Goal: Task Accomplishment & Management: Manage account settings

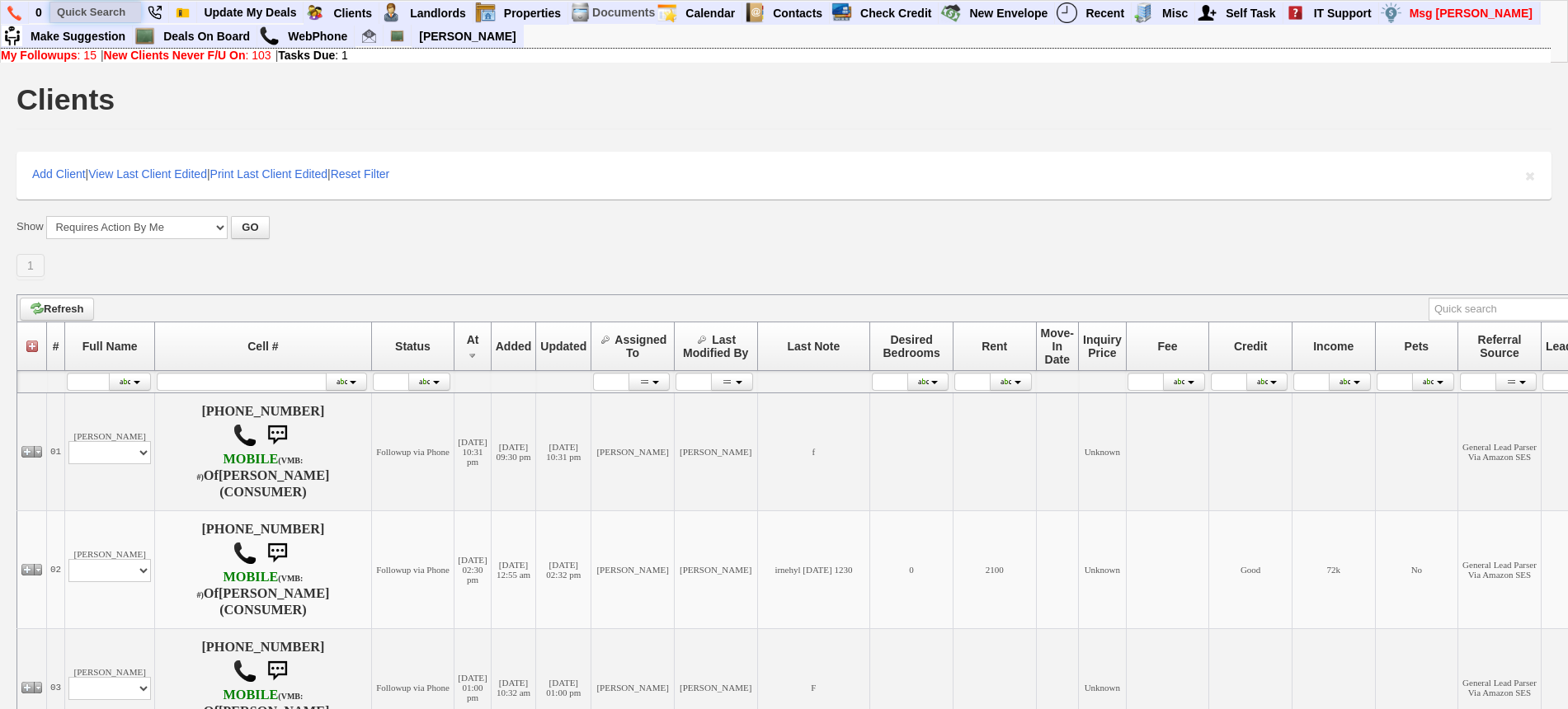
click at [126, 18] on input "text" at bounding box center [96, 12] width 91 height 20
paste input "914-987-5768"
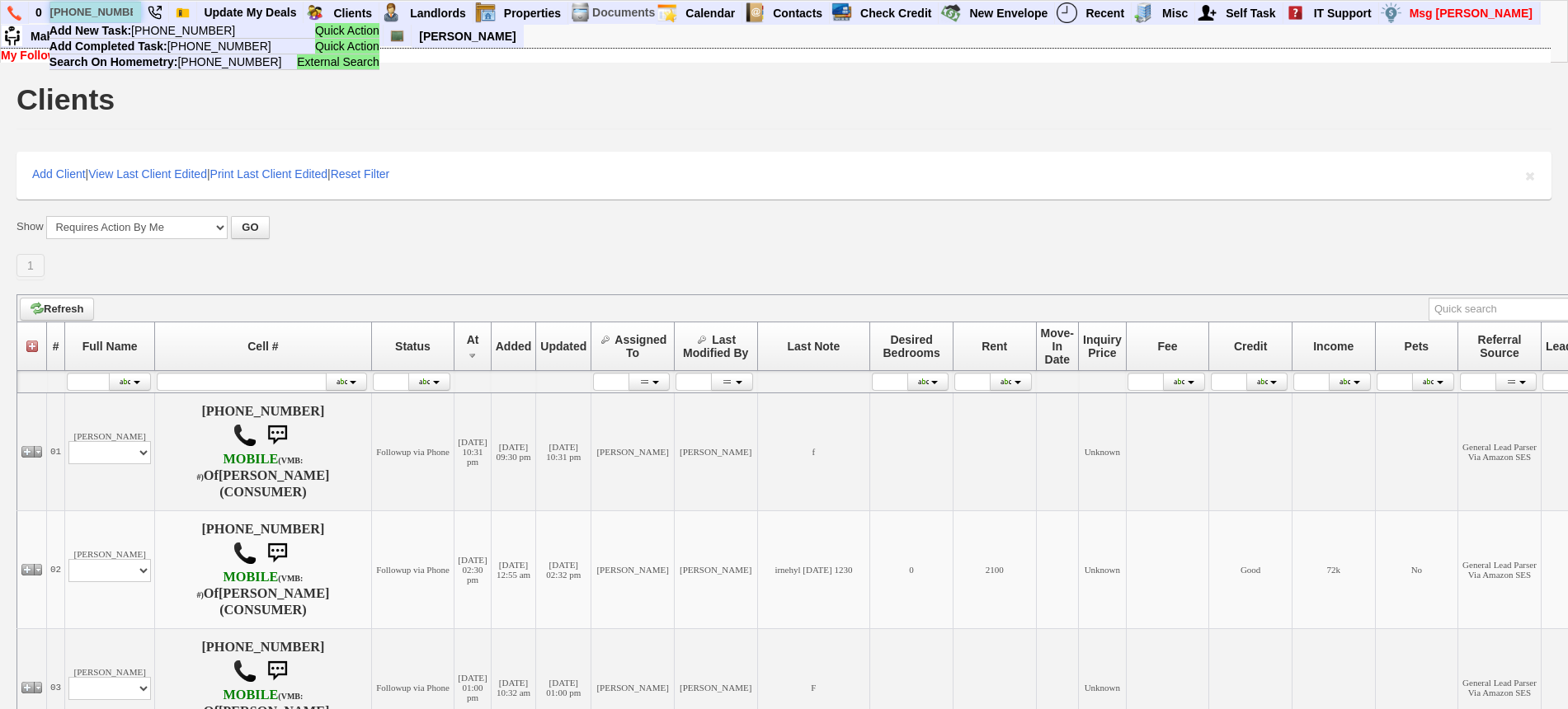
click at [89, 7] on input "914-987-5768" at bounding box center [96, 12] width 91 height 20
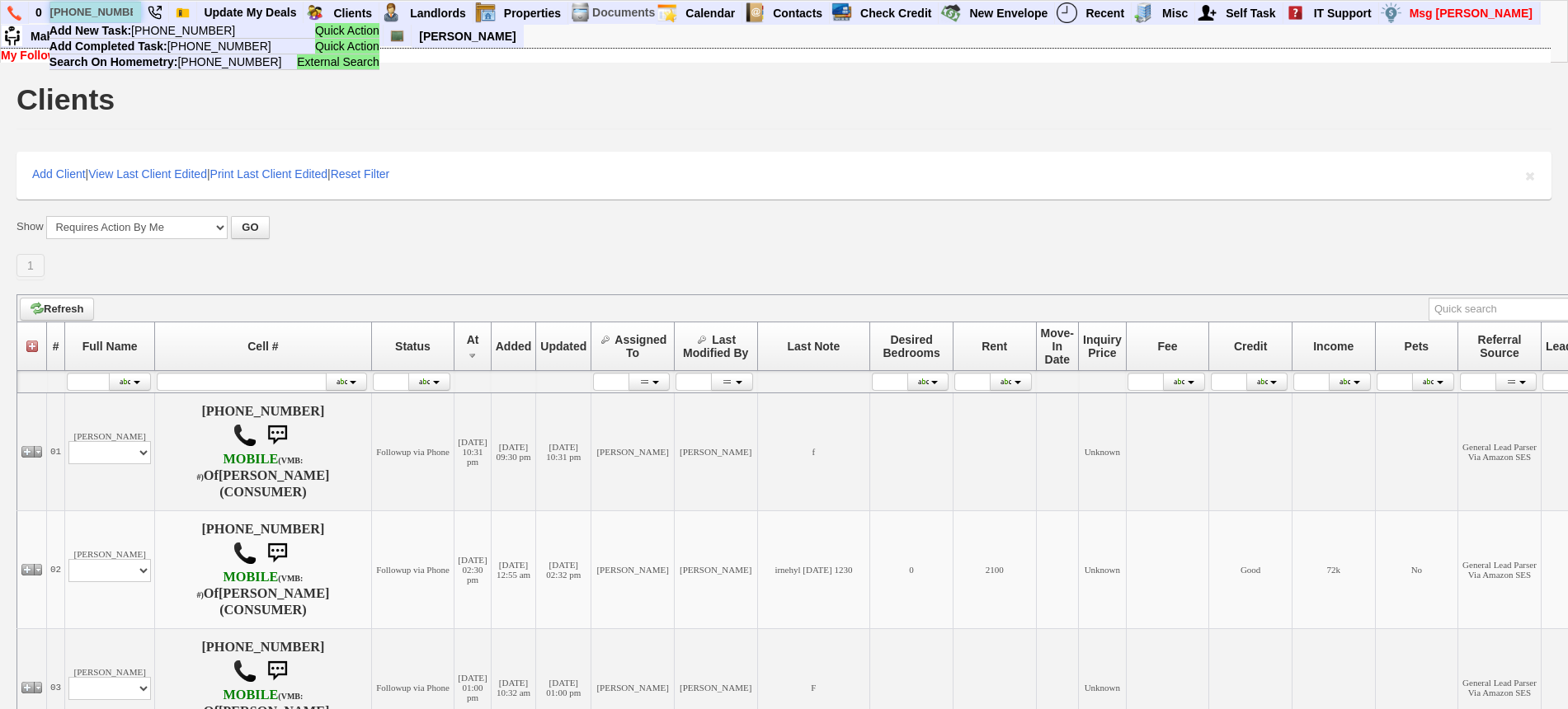
paste input "564-0311"
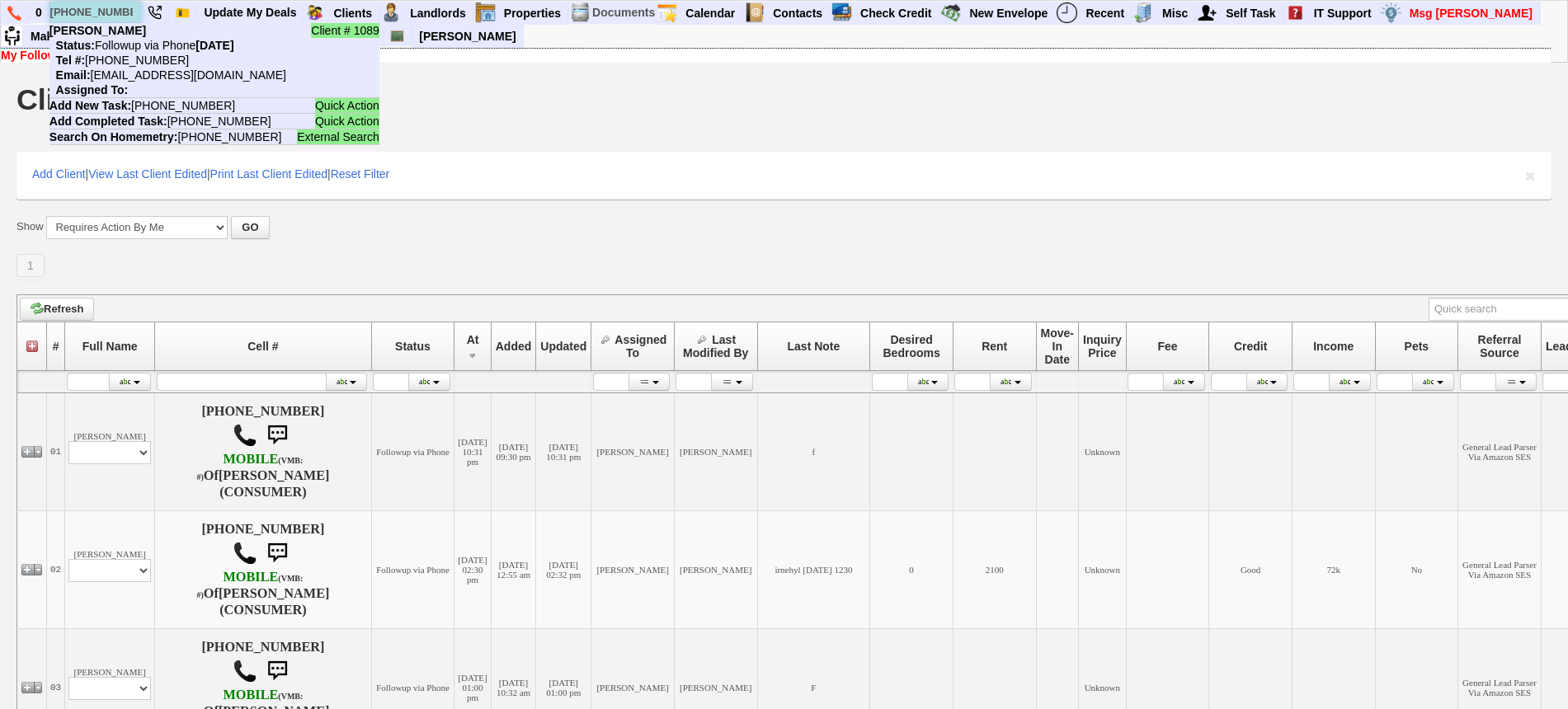
click at [123, 14] on input "914-564-0311" at bounding box center [96, 12] width 91 height 20
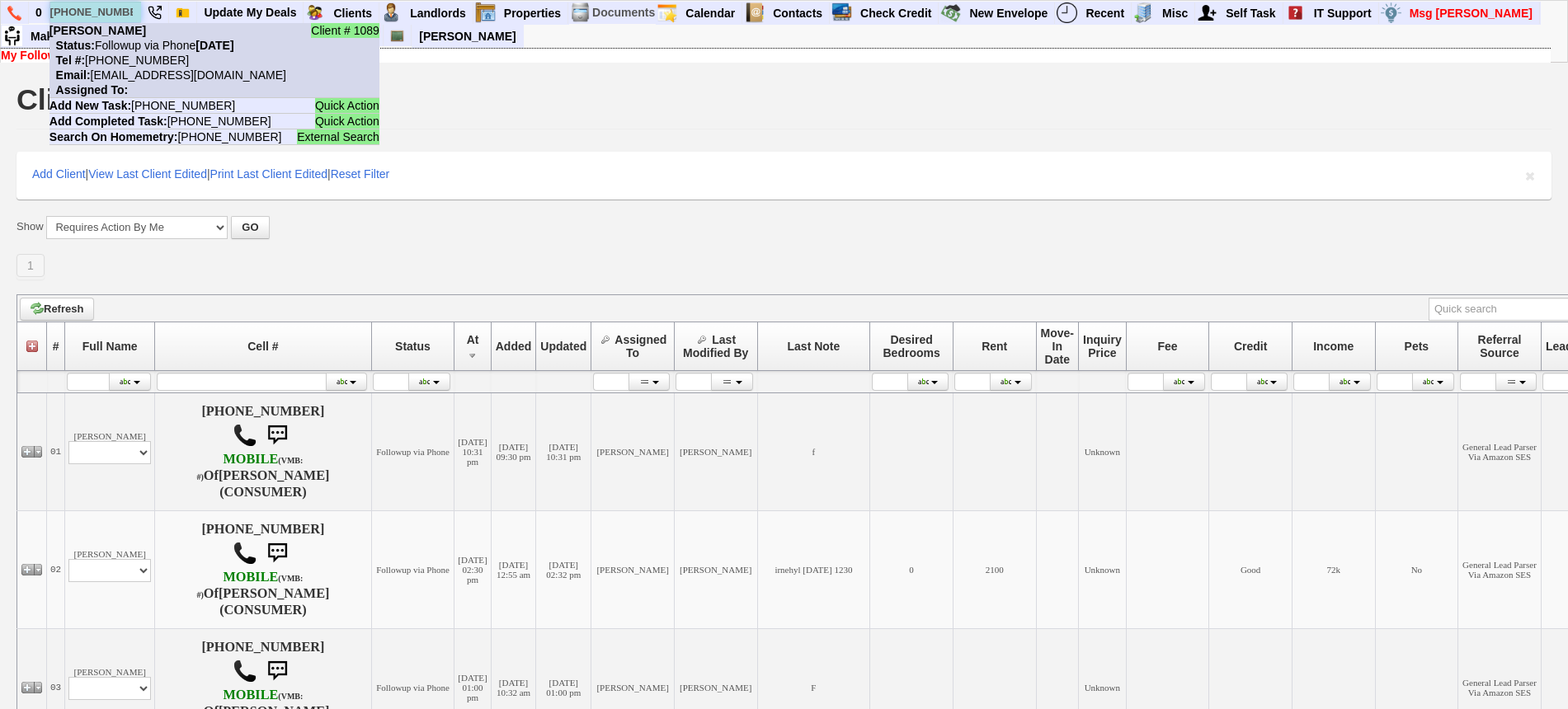
type input "914-564-0311"
click at [133, 33] on li "Client # 1089 Jason Mickens Status: Followup via Phone Sunday, September 7th, 2…" at bounding box center [215, 60] width 330 height 75
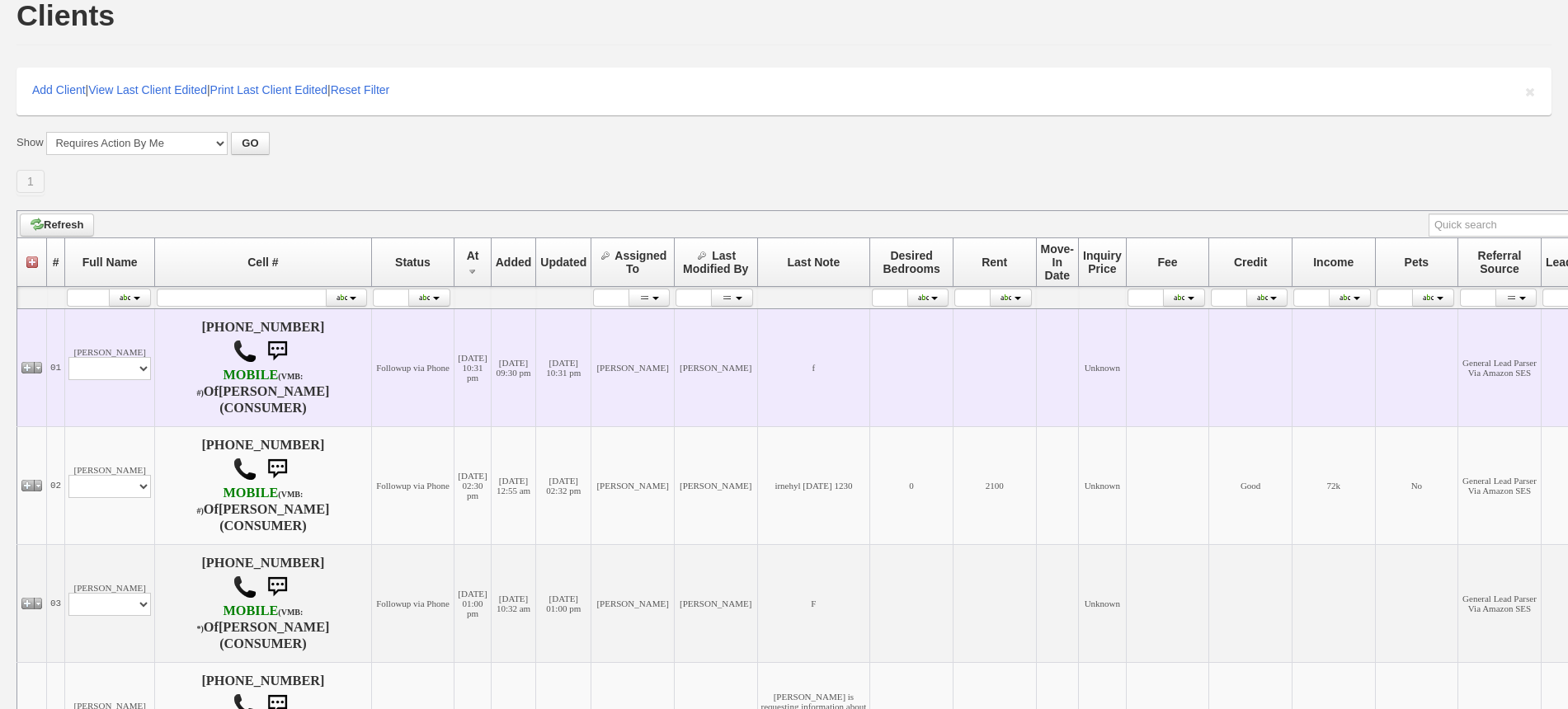
scroll to position [309, 0]
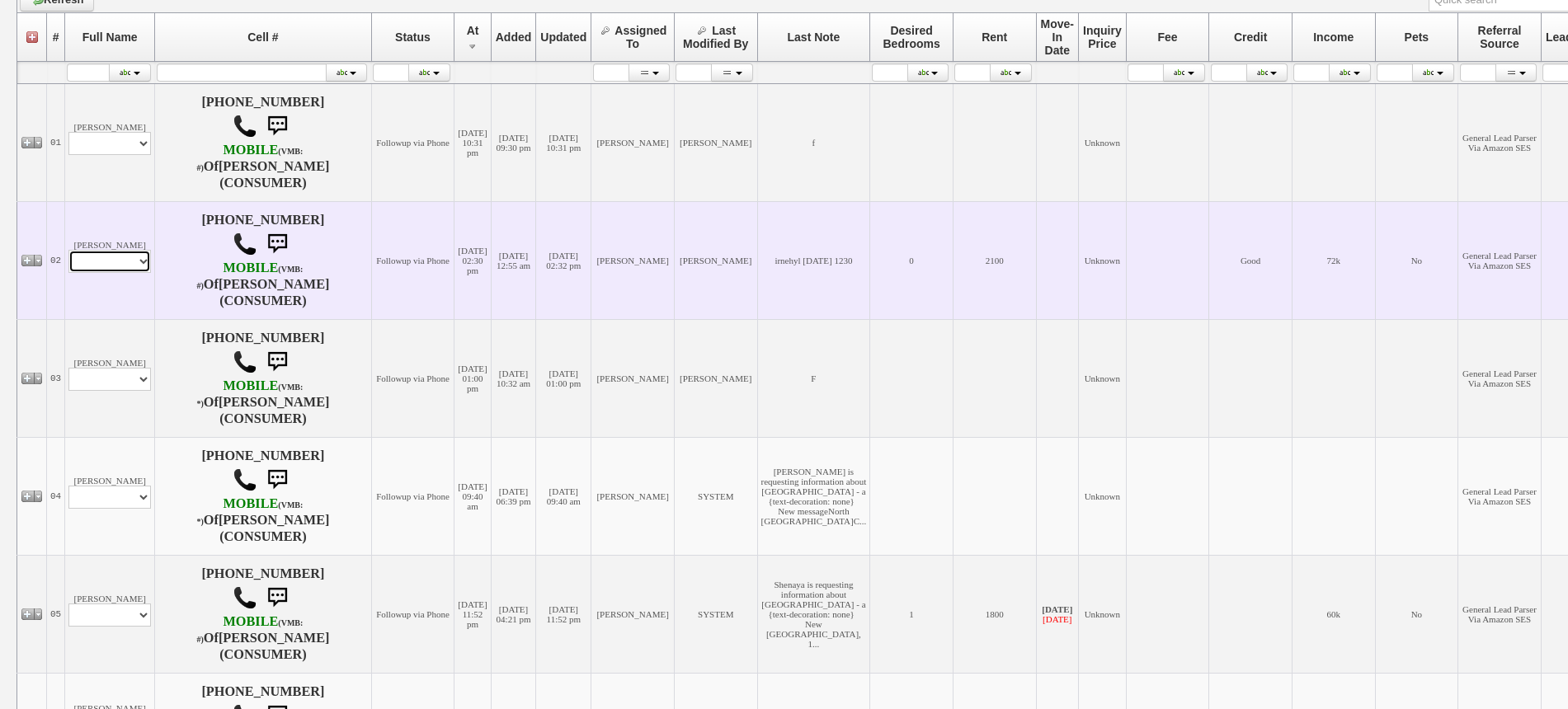
click at [126, 265] on select "Profile Edit Print Email Externally (Will Not Be Tracked In CRM) Closed Deals" at bounding box center [109, 261] width 83 height 23
select select "ChangeURL,/crm/custom/edit_client_form.php?redirect=%2Fcrm%2Fclients.php&id=166…"
click at [68, 250] on select "Profile Edit Print Email Externally (Will Not Be Tracked In CRM) Closed Deals" at bounding box center [109, 261] width 83 height 23
select select
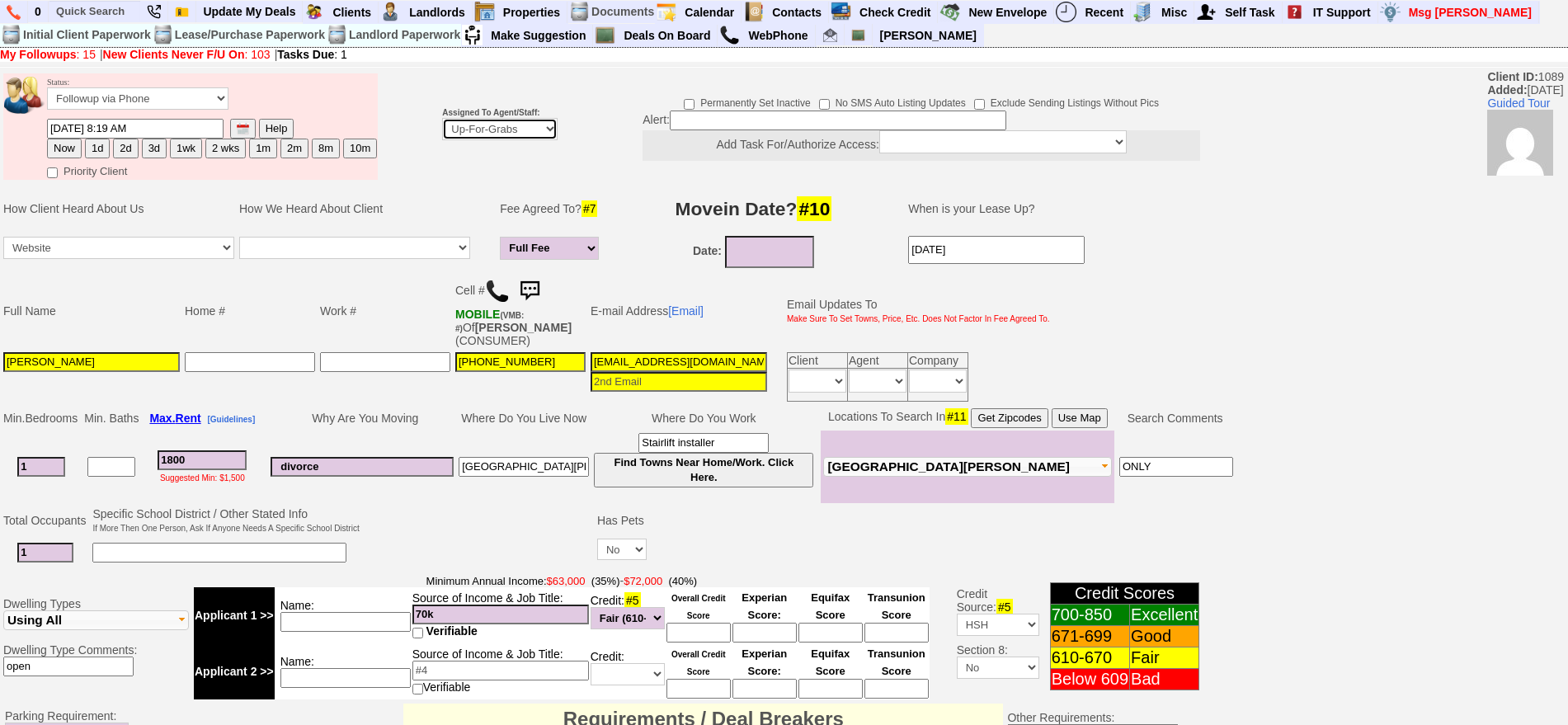
click at [463, 127] on select "Up-For-Grabs ***** STAFF ***** [PERSON_NAME] [PHONE_NUMBER] [PERSON_NAME] [PHON…" at bounding box center [499, 129] width 115 height 22
select select "148"
click at [442, 118] on select "Up-For-Grabs ***** STAFF ***** [PERSON_NAME] [PHONE_NUMBER] [PERSON_NAME] [PHON…" at bounding box center [499, 129] width 115 height 22
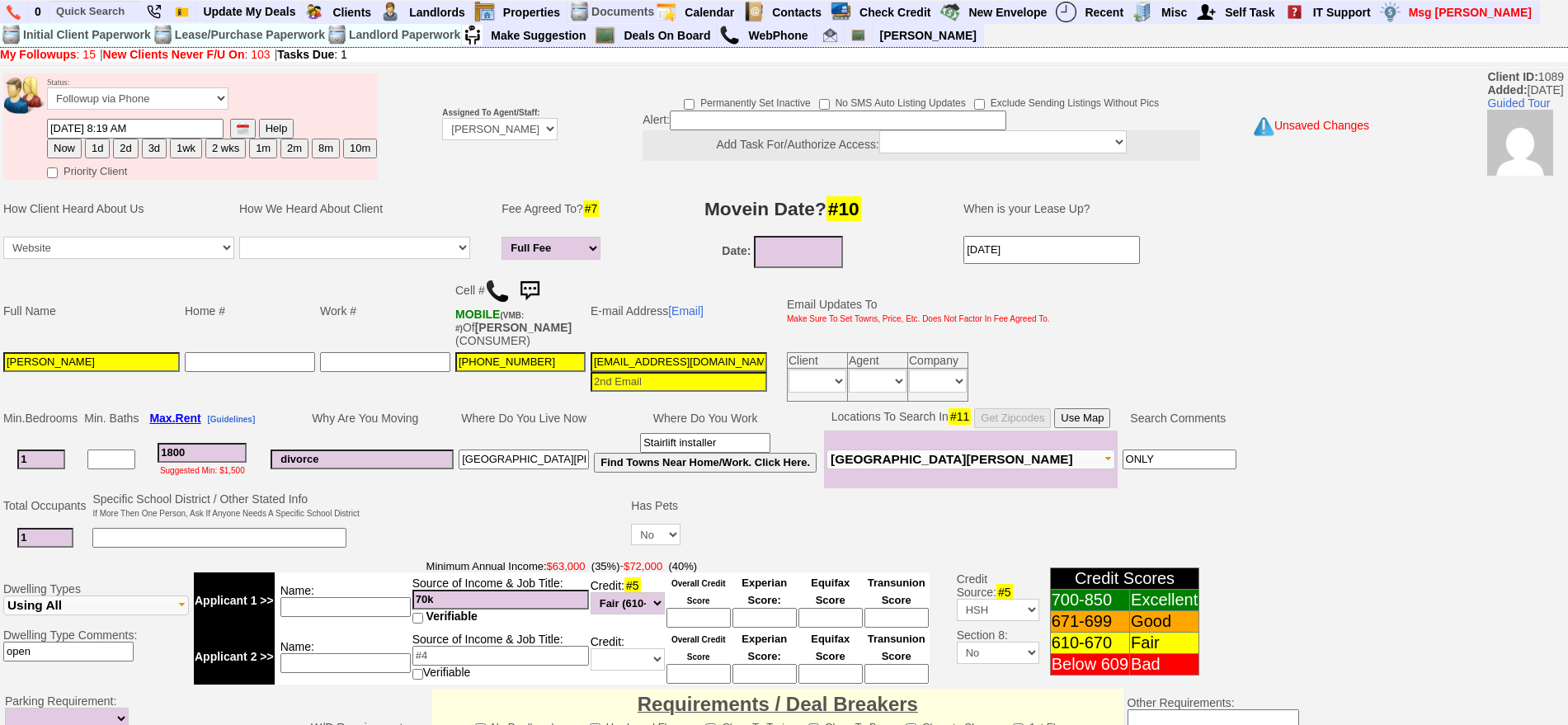
click at [104, 141] on button "1d" at bounding box center [97, 148] width 24 height 19
type input "09/08/2025 09:52 AM"
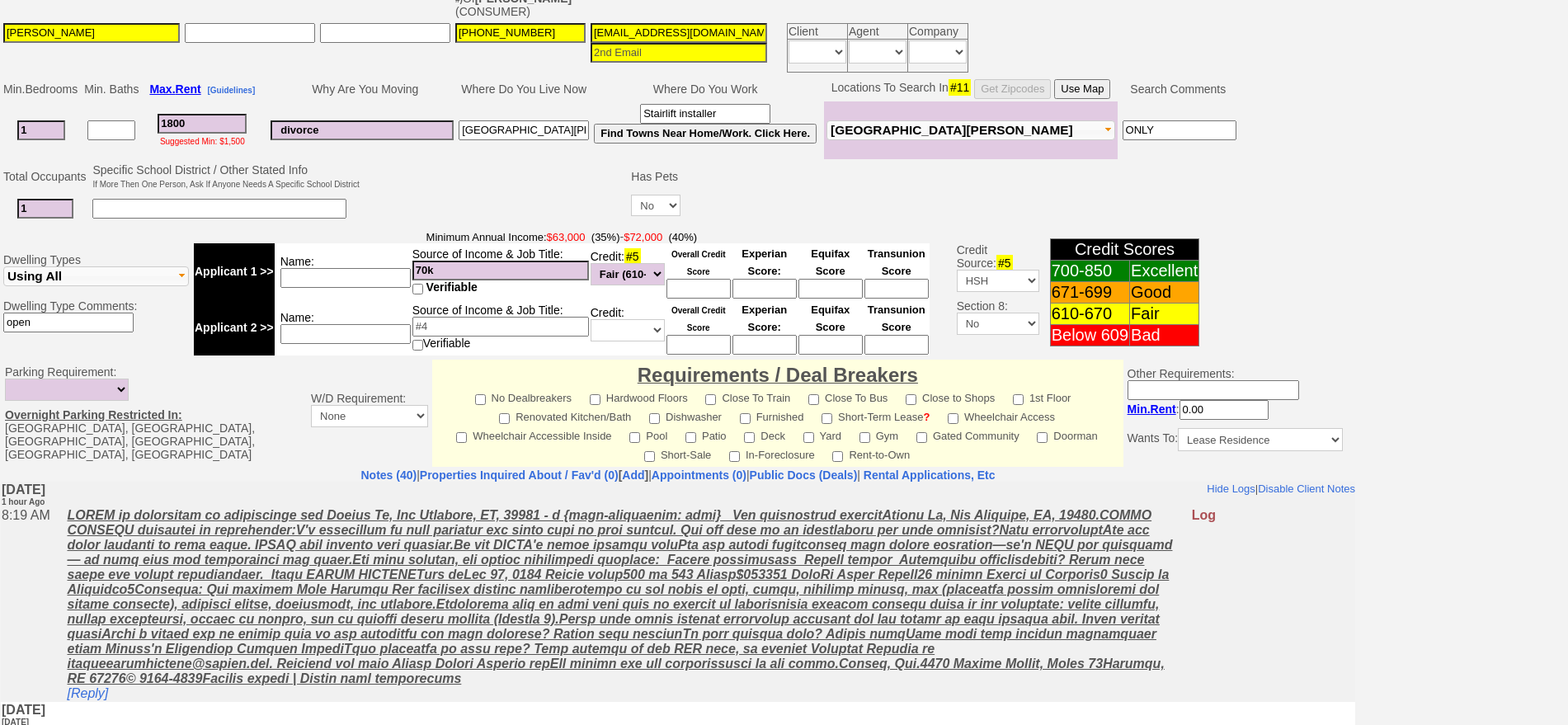
scroll to position [433, 0]
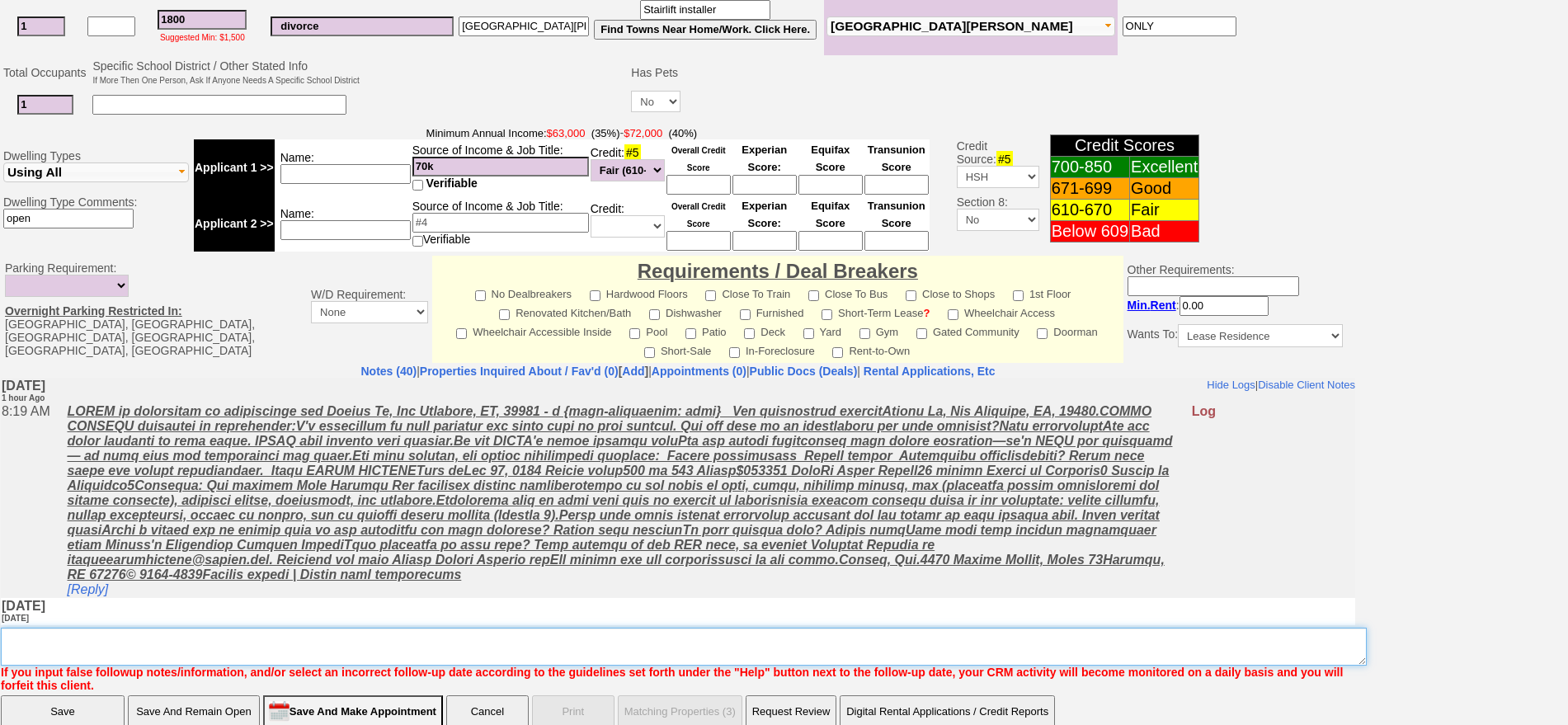
click at [885, 641] on textarea "Insert New Note Here" at bounding box center [684, 646] width 1366 height 38
type textarea "f"
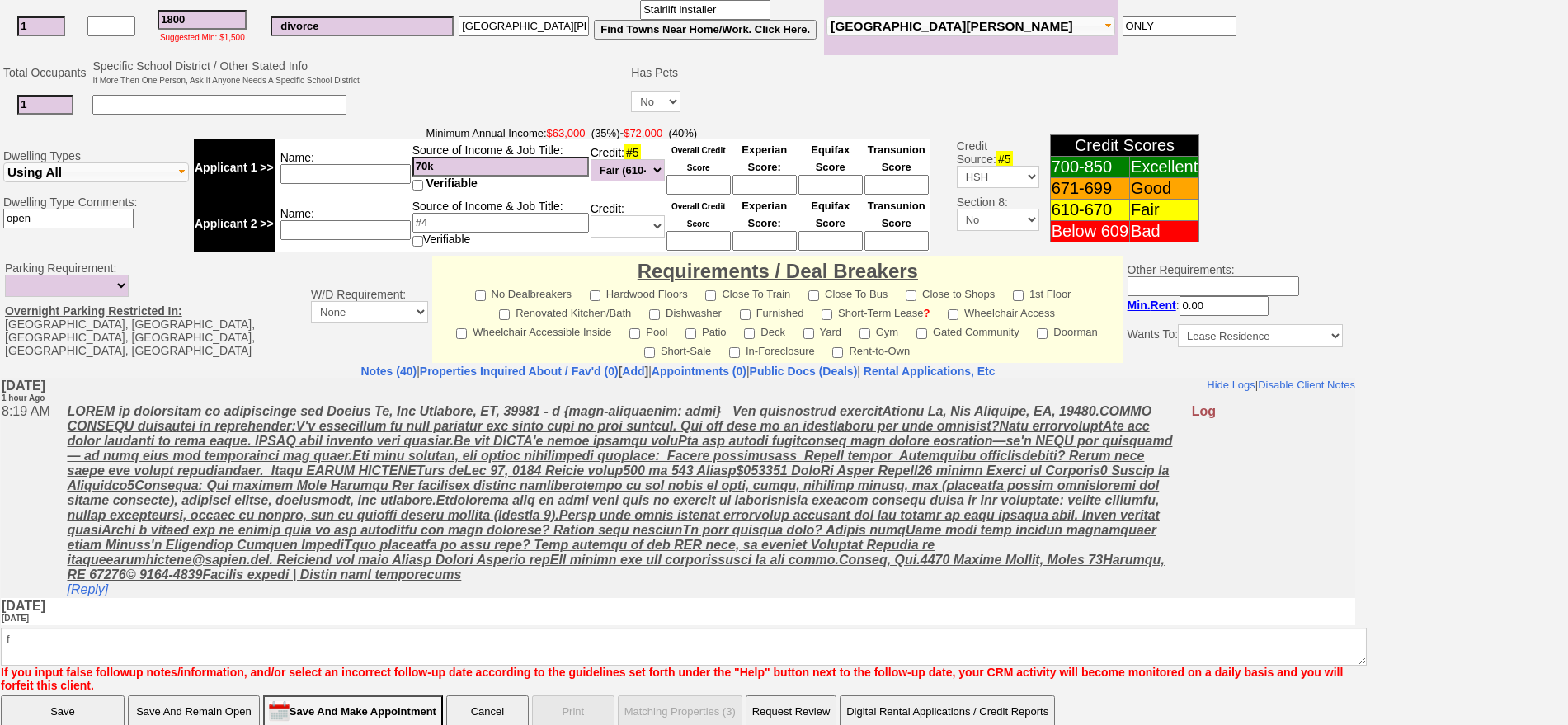
click input "Save" at bounding box center [62, 711] width 124 height 33
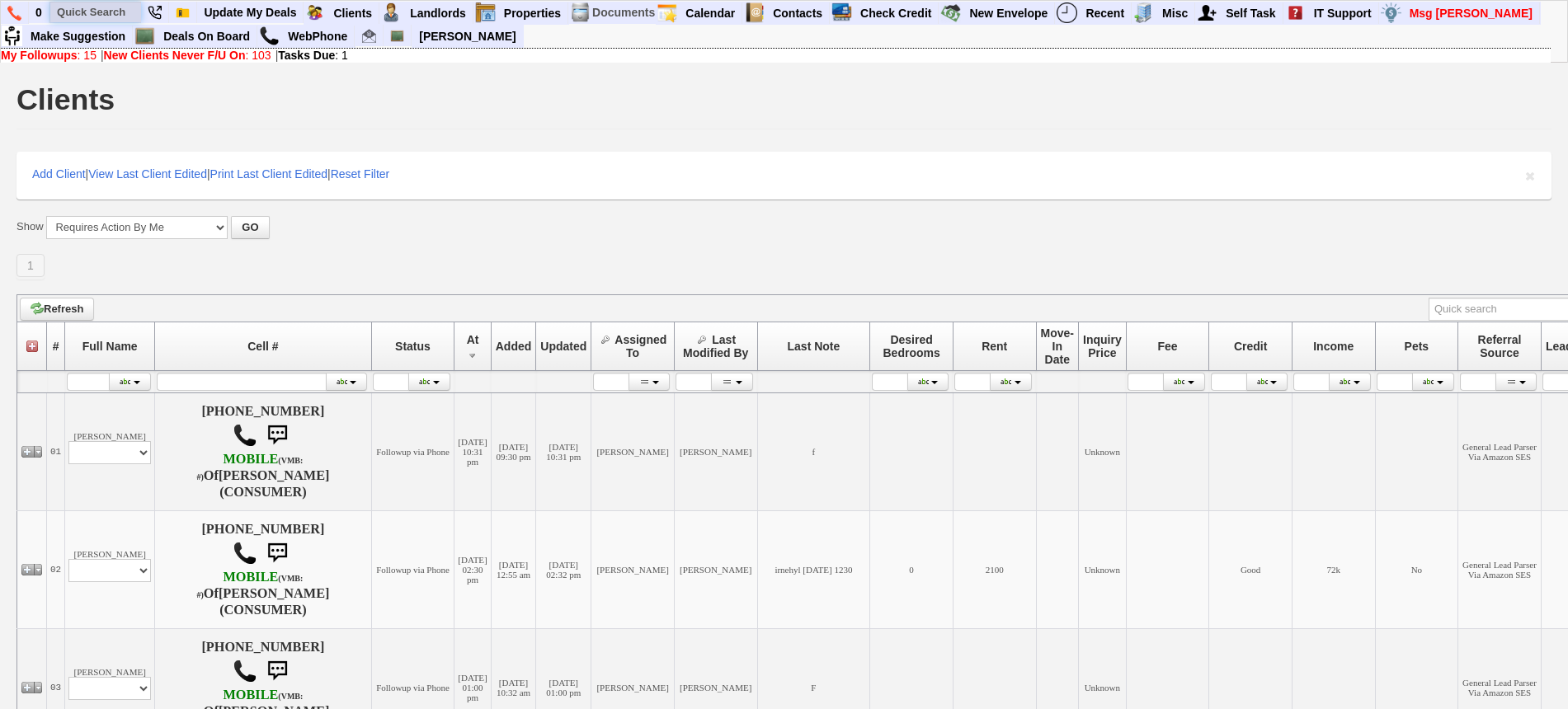
click at [107, 8] on input "text" at bounding box center [96, 12] width 91 height 20
paste input "[PHONE_NUMBER]"
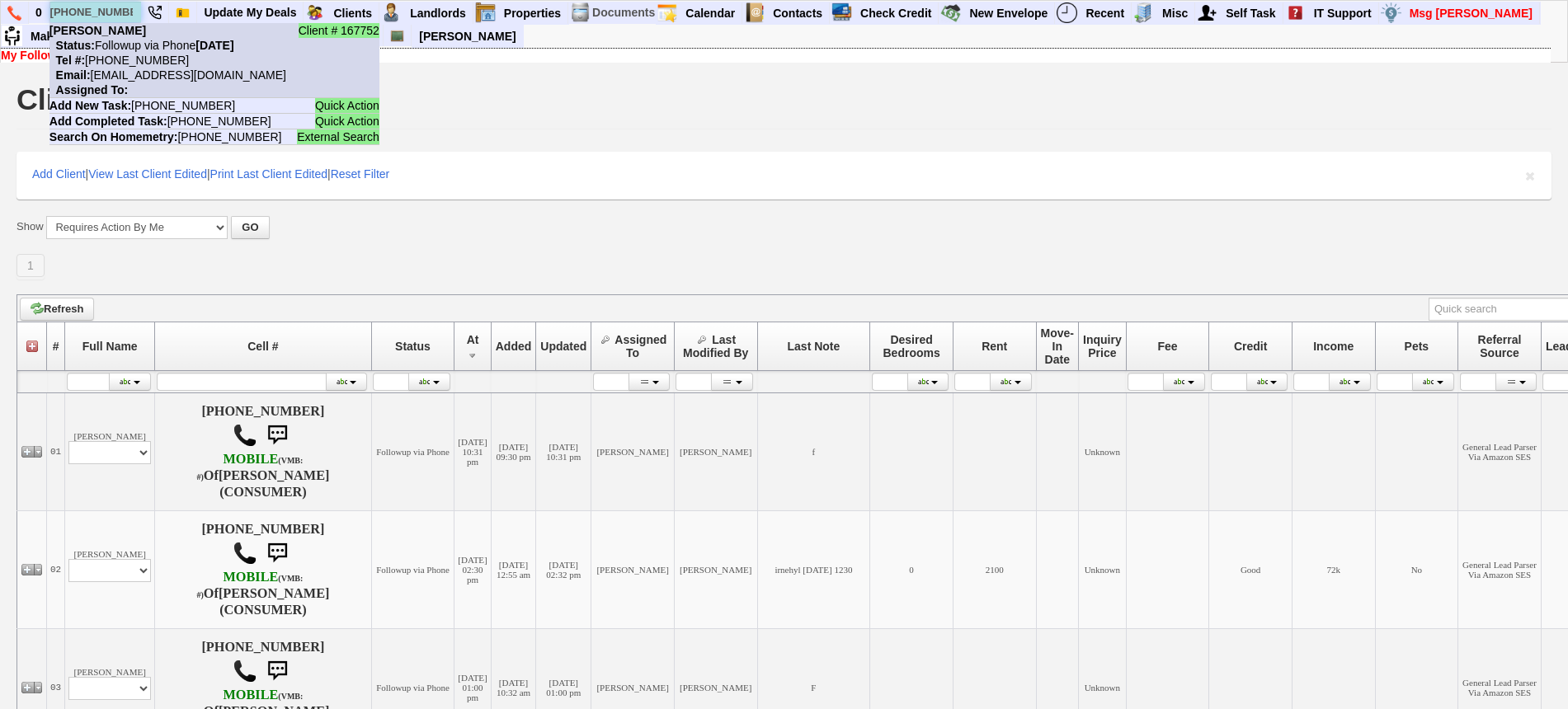
type input "[PHONE_NUMBER]"
click at [137, 42] on nobr "Status: Followup via Phone Sunday, September 7th, 2025" at bounding box center [141, 46] width 184 height 14
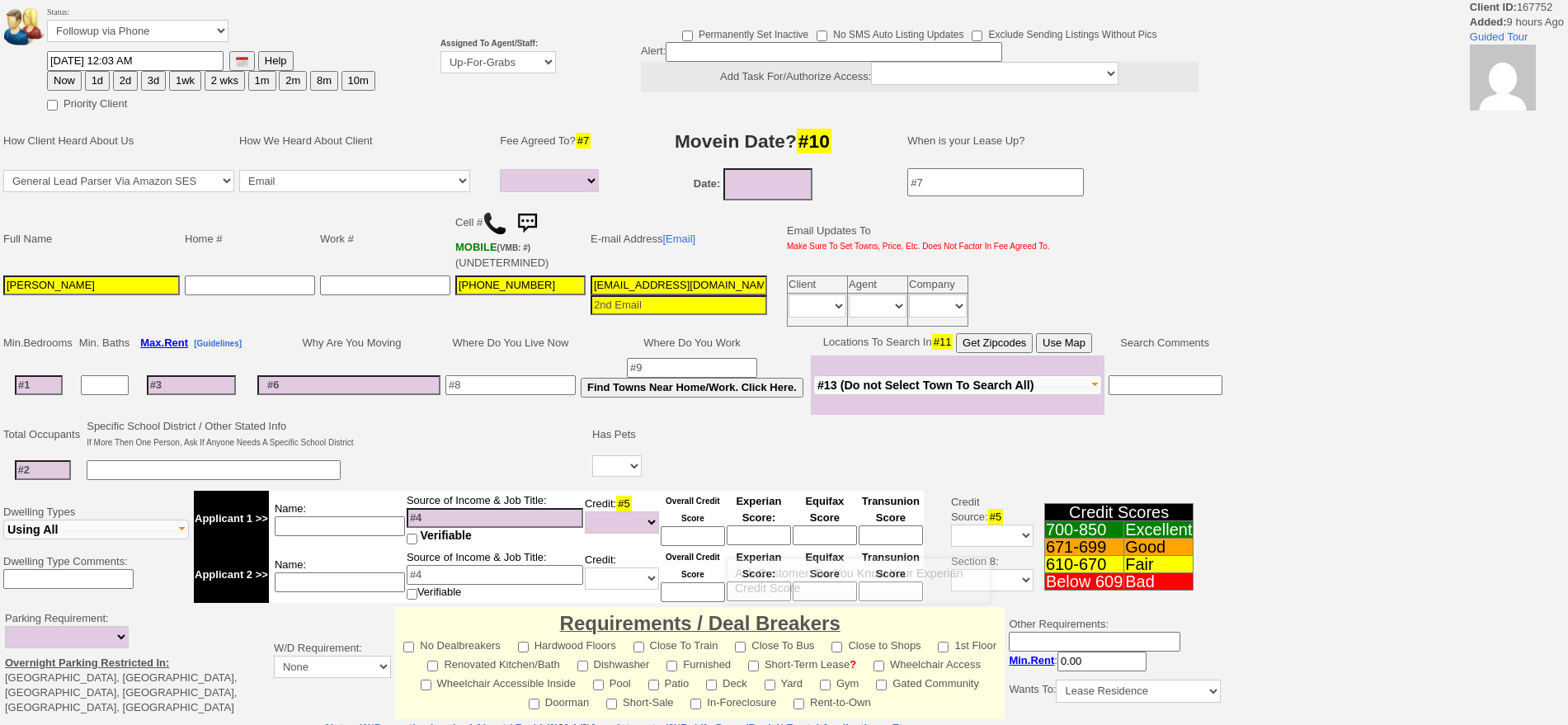
select select
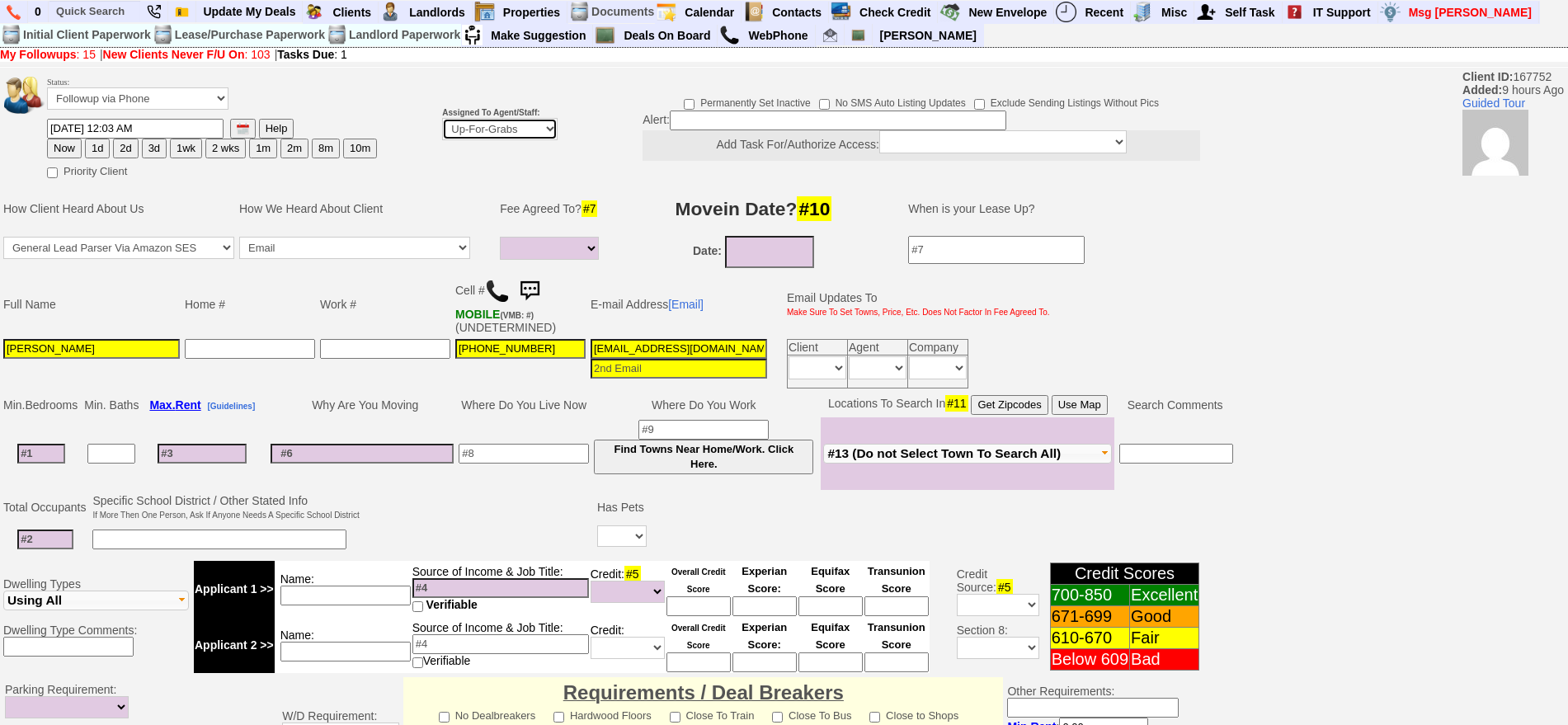
click at [477, 131] on select "Up-For-Grabs ***** STAFF ***** [PERSON_NAME] [PHONE_NUMBER] [PERSON_NAME] [PHON…" at bounding box center [499, 129] width 115 height 22
select select "148"
click at [442, 118] on select "Up-For-Grabs ***** STAFF ***** [PERSON_NAME] [PHONE_NUMBER] [PERSON_NAME] [PHON…" at bounding box center [499, 129] width 115 height 22
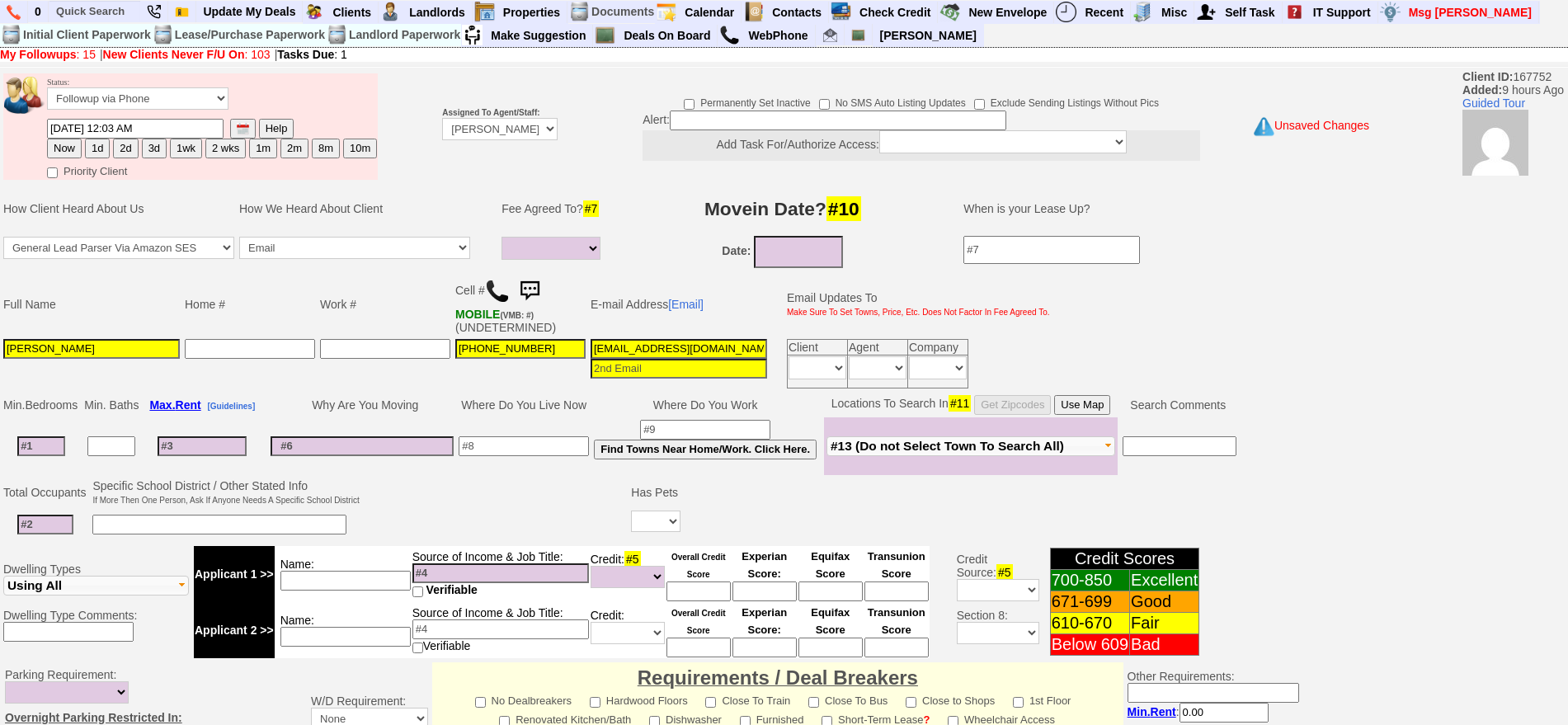
click at [104, 147] on button "1d" at bounding box center [97, 148] width 24 height 19
type input "[DATE] 09:53 AM"
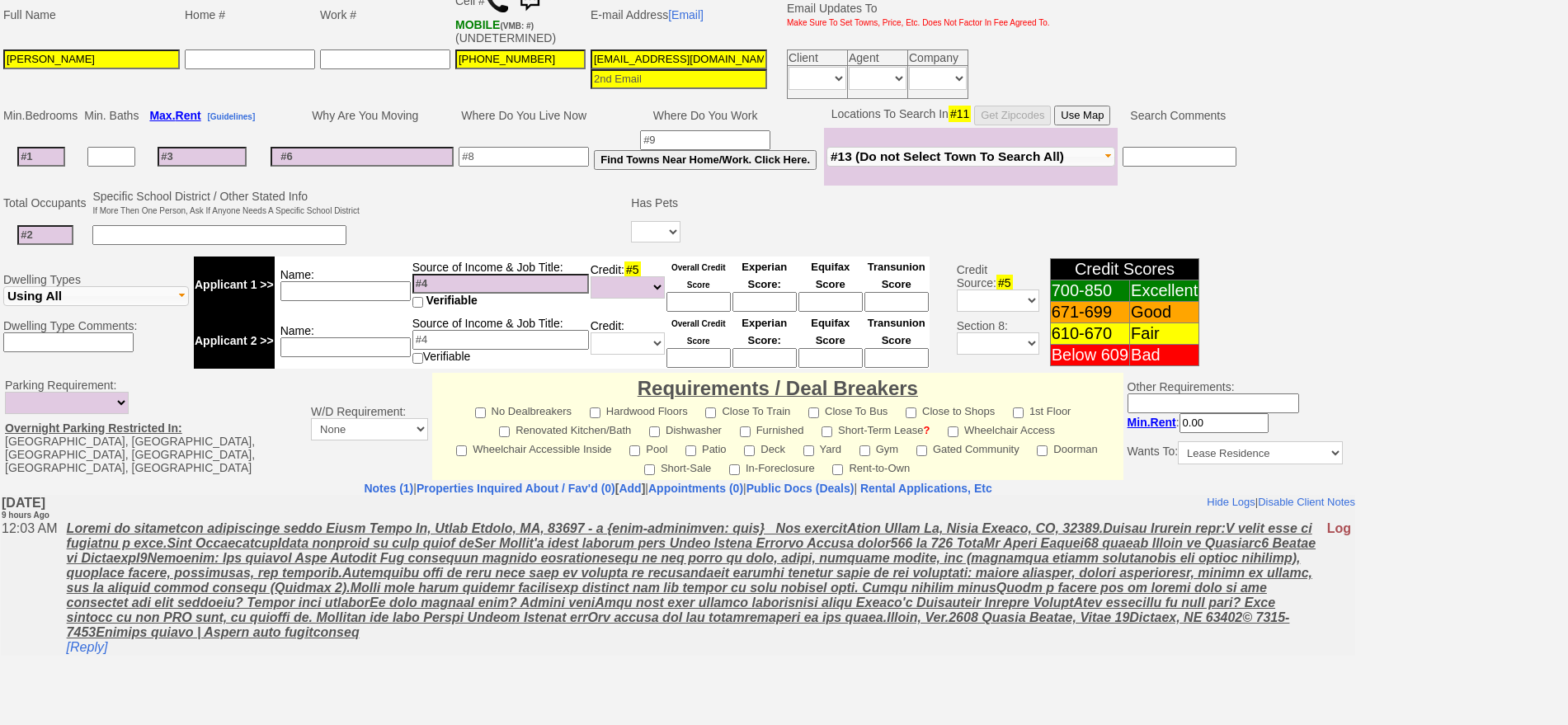
scroll to position [449, 0]
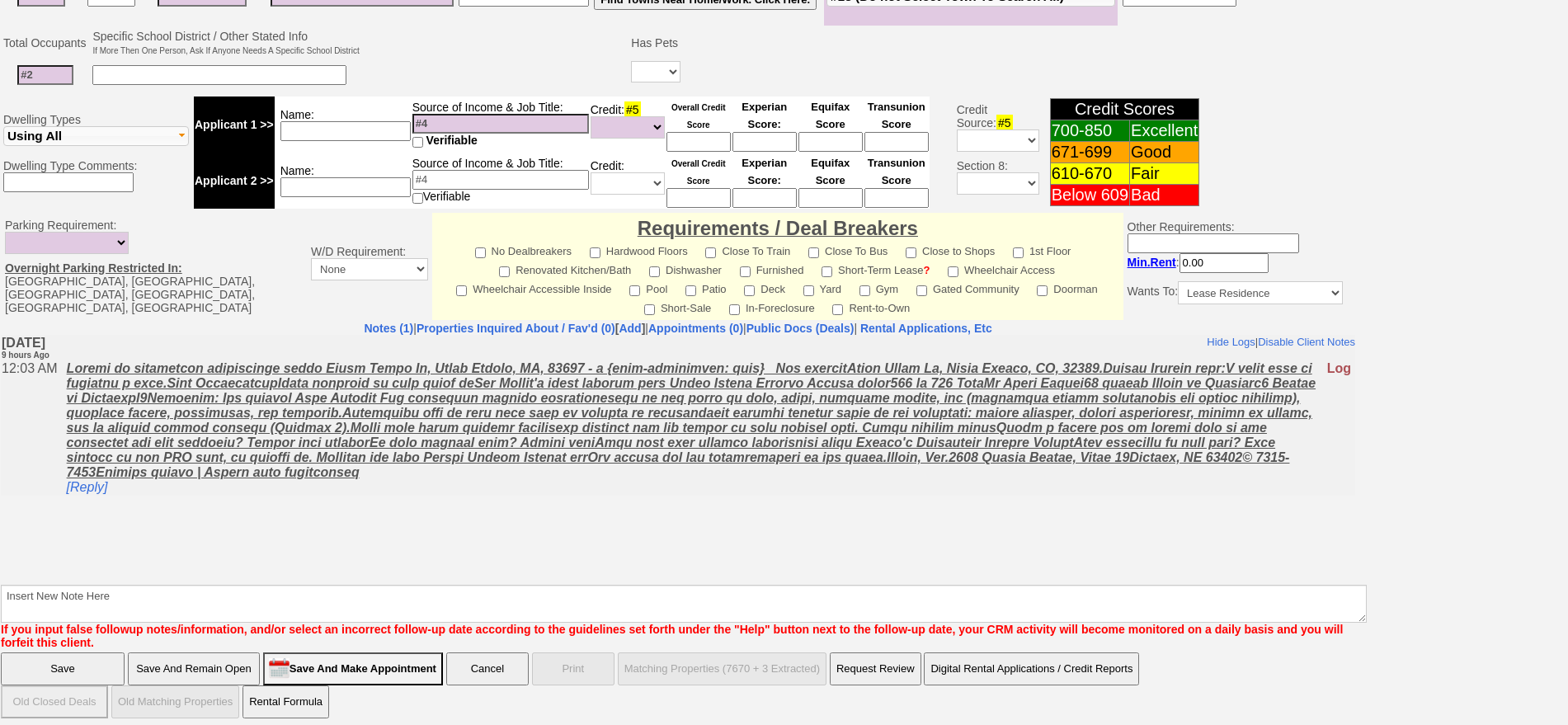
click at [955, 624] on font "If you input false followup notes/information, and/or select an incorrect follo…" at bounding box center [672, 635] width 1342 height 26
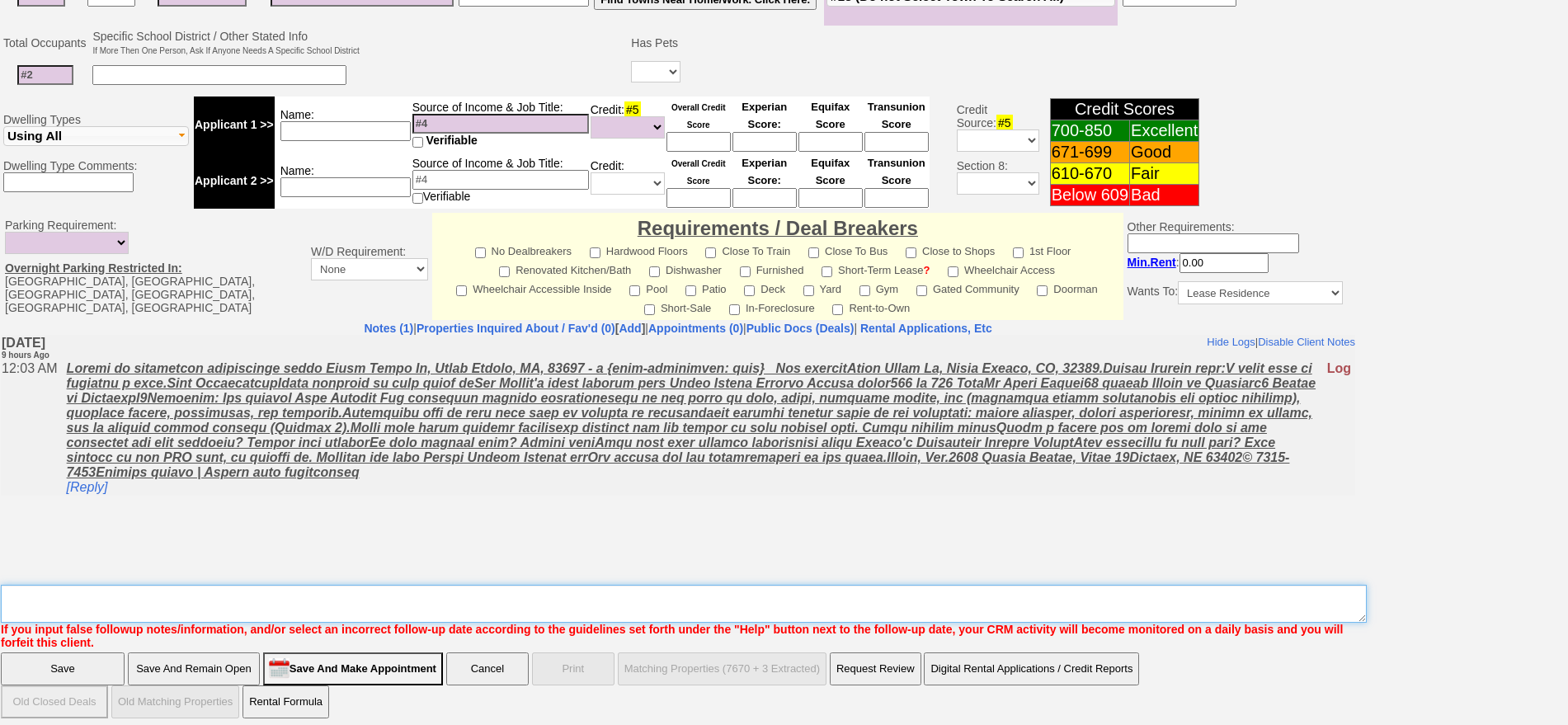
click at [949, 613] on b "Insert New Note Here If you input false followup notes/information, and/or sele…" at bounding box center [684, 610] width 1366 height 78
type textarea "f"
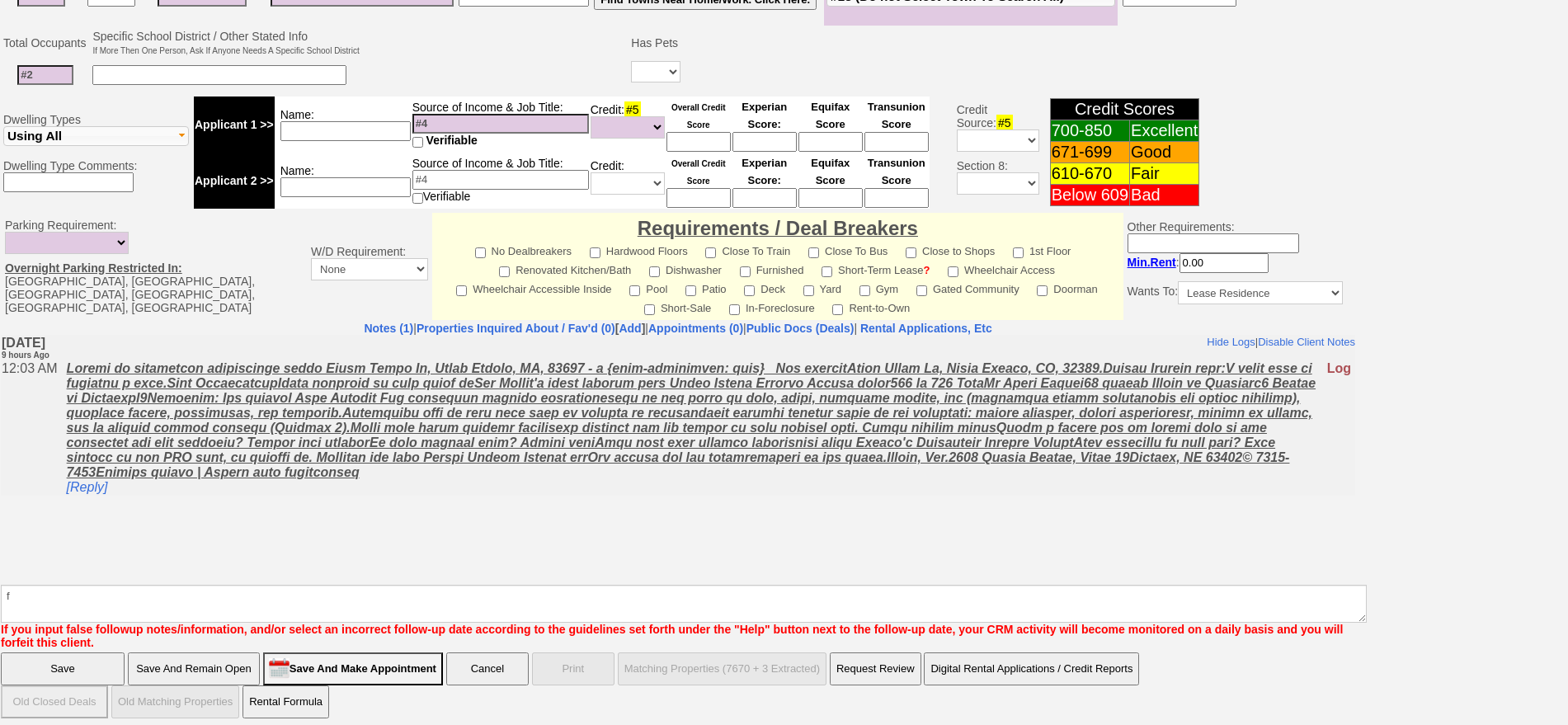
click input "Save" at bounding box center [62, 668] width 124 height 33
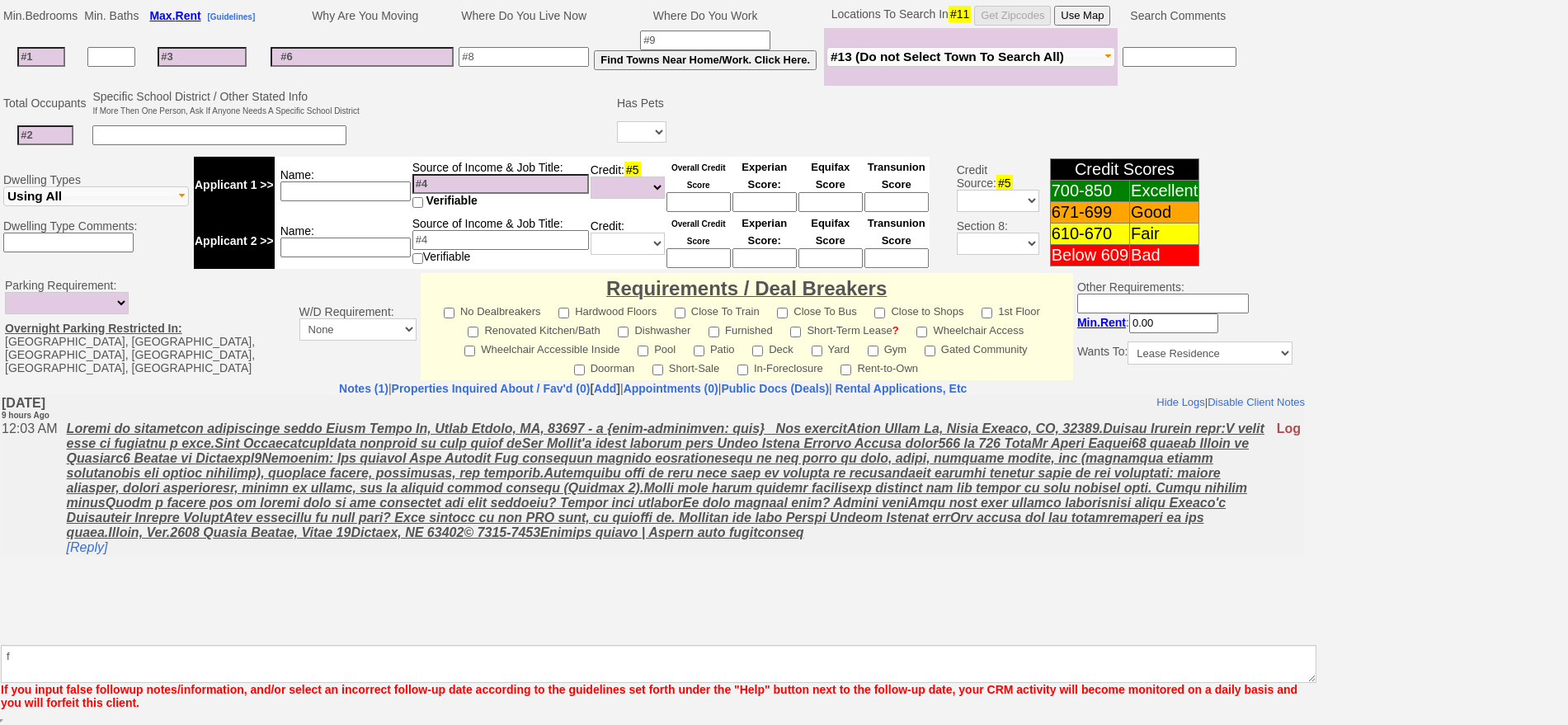
scroll to position [389, 0]
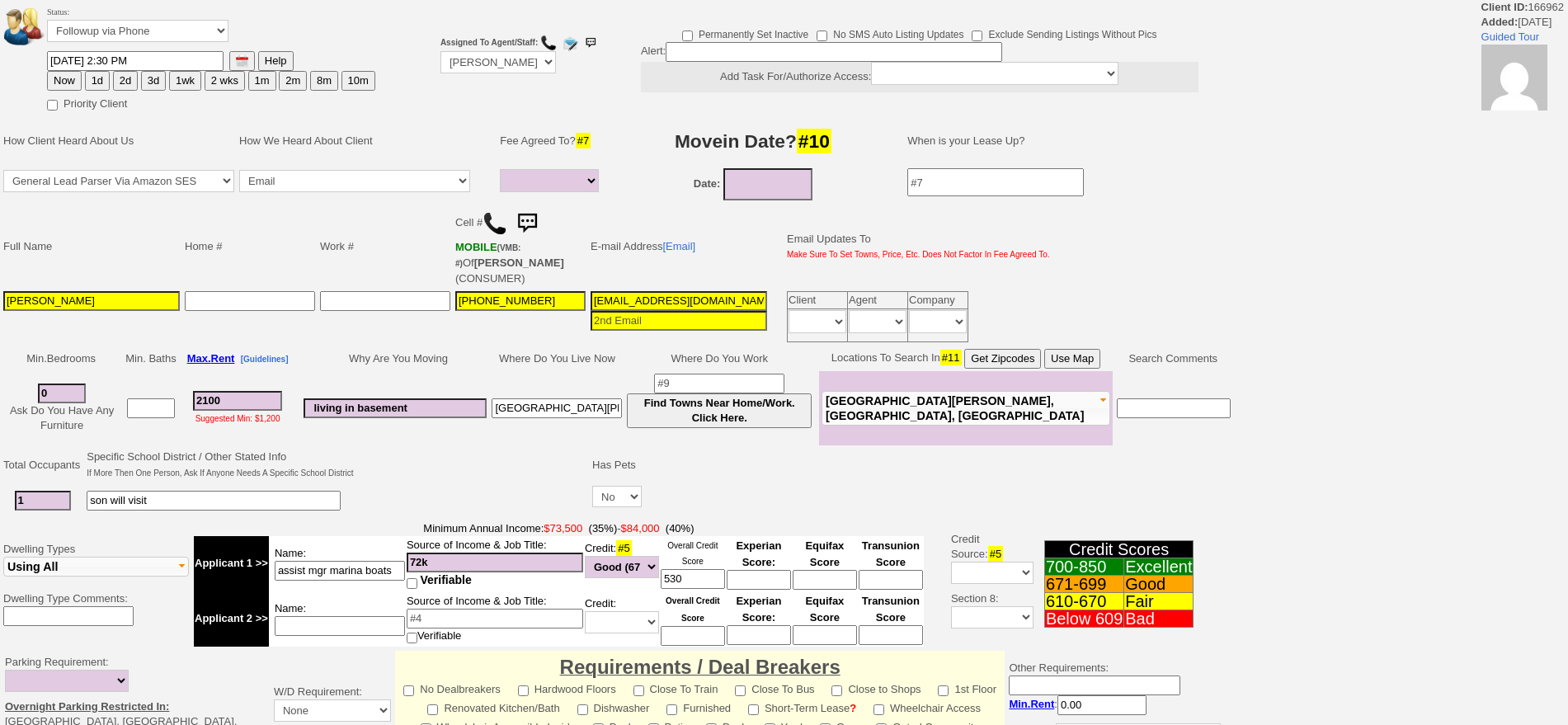
select select
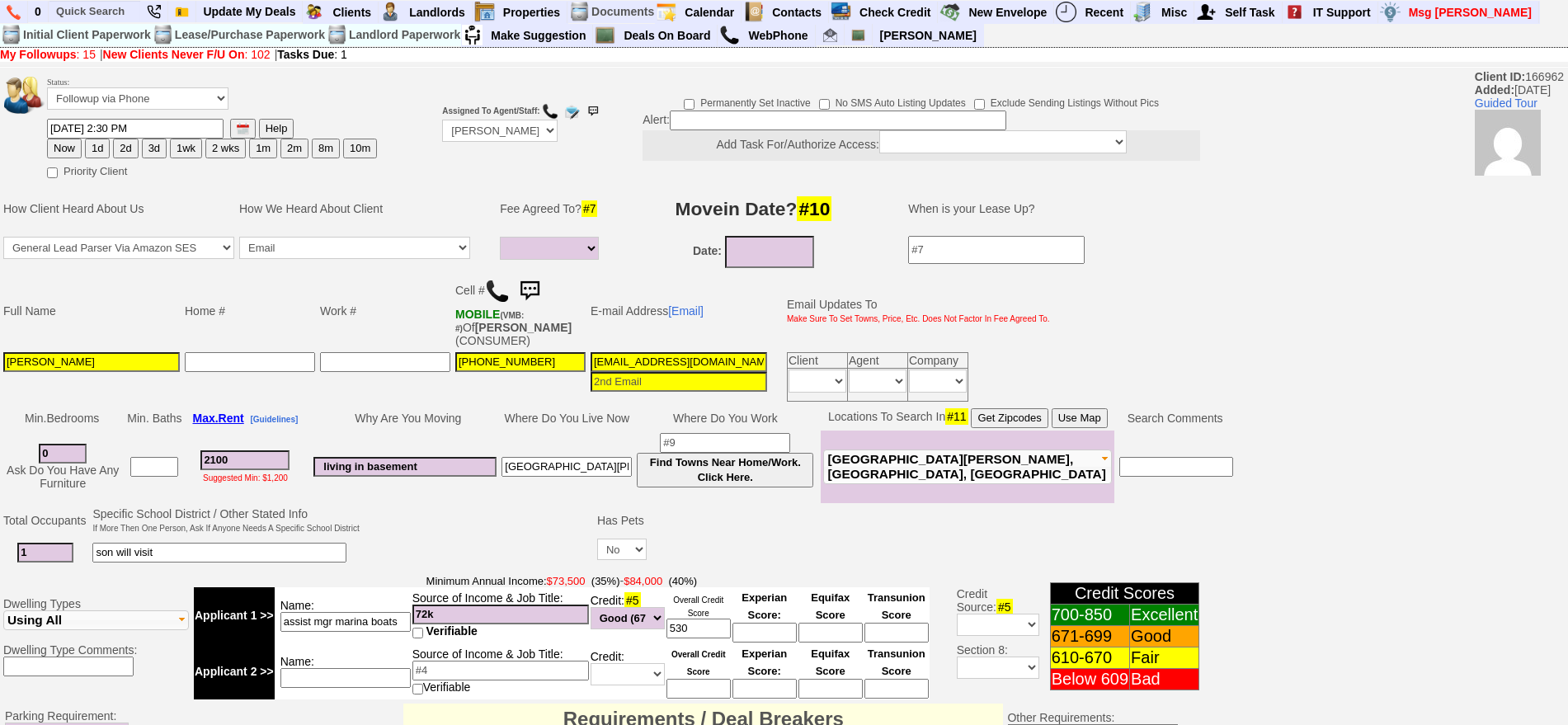
click at [537, 291] on img at bounding box center [529, 291] width 33 height 33
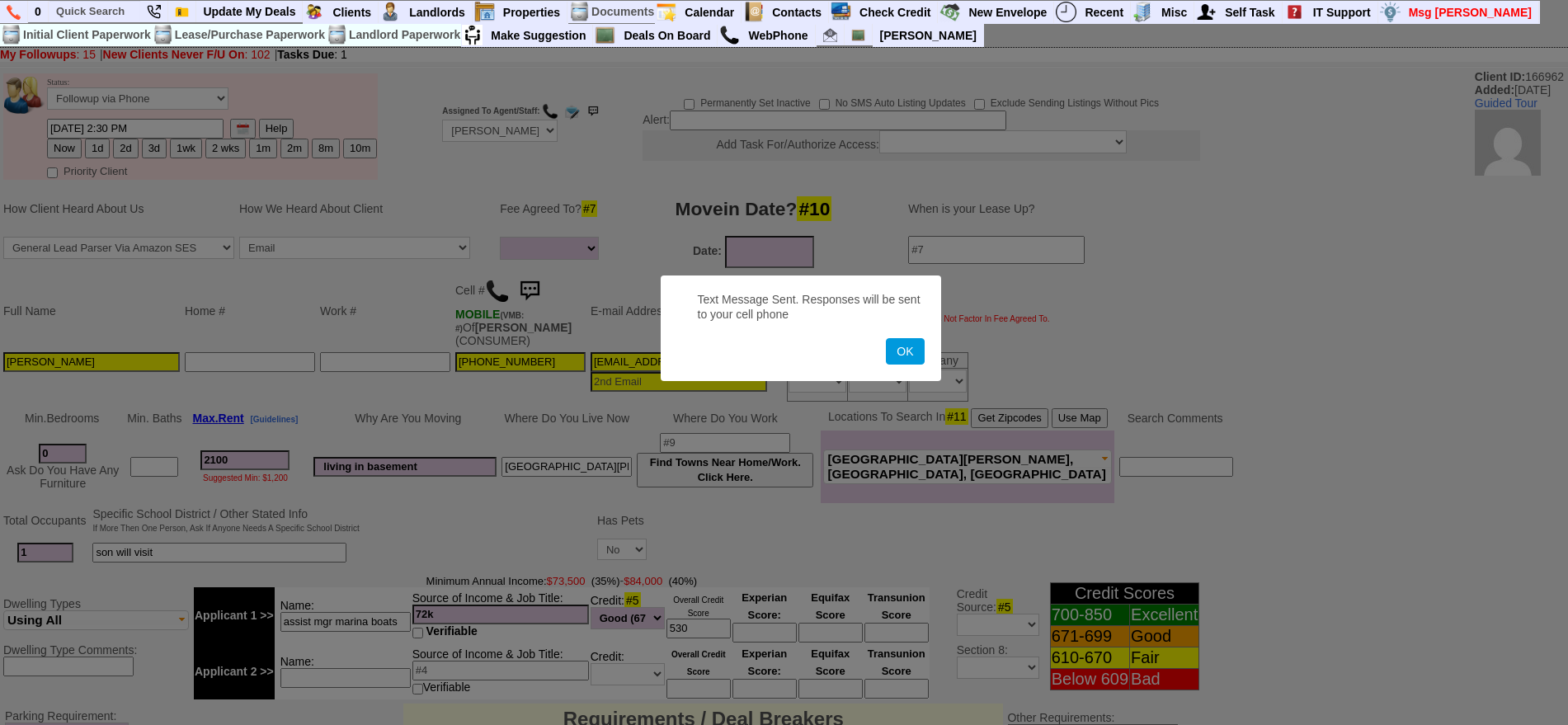
click at [885, 338] on button "OK" at bounding box center [904, 351] width 38 height 26
